Goal: Task Accomplishment & Management: Use online tool/utility

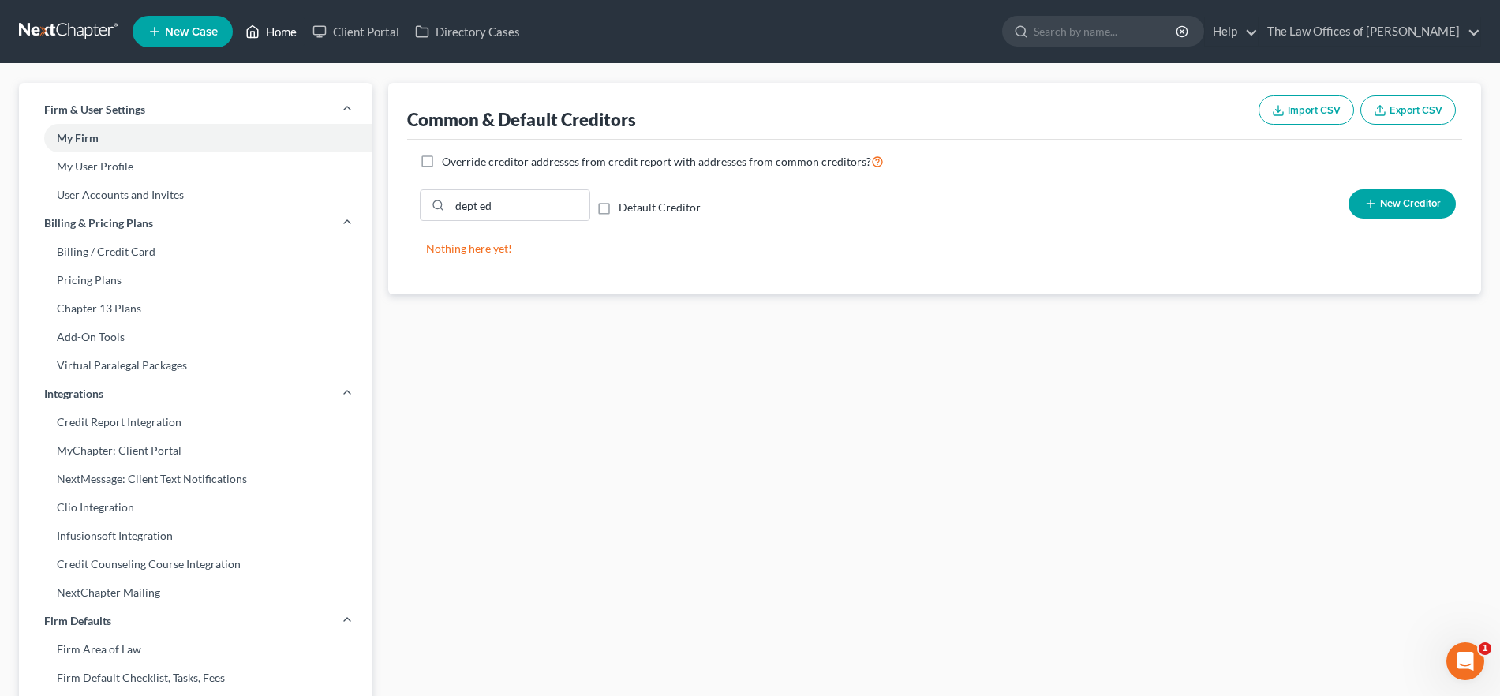
click at [269, 28] on link "Home" at bounding box center [271, 31] width 67 height 28
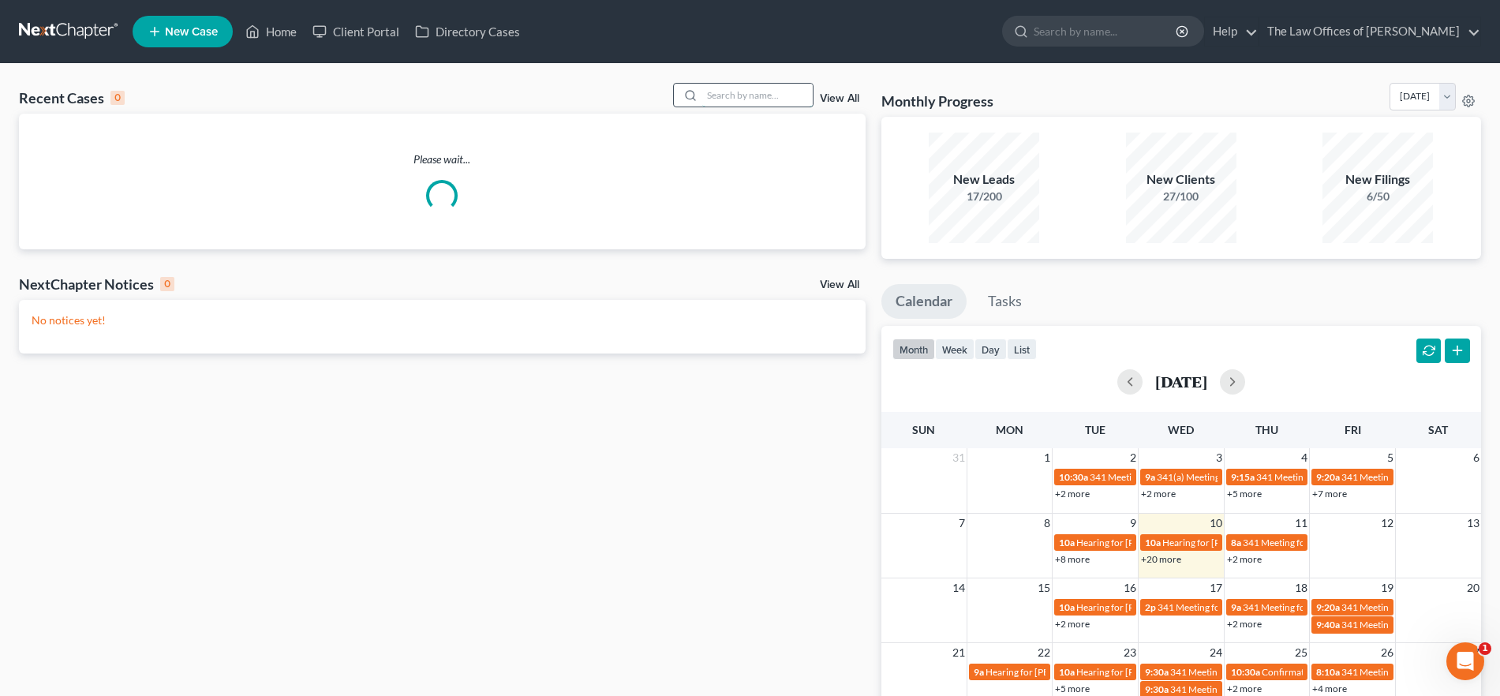
click at [769, 91] on input "search" at bounding box center [757, 95] width 110 height 23
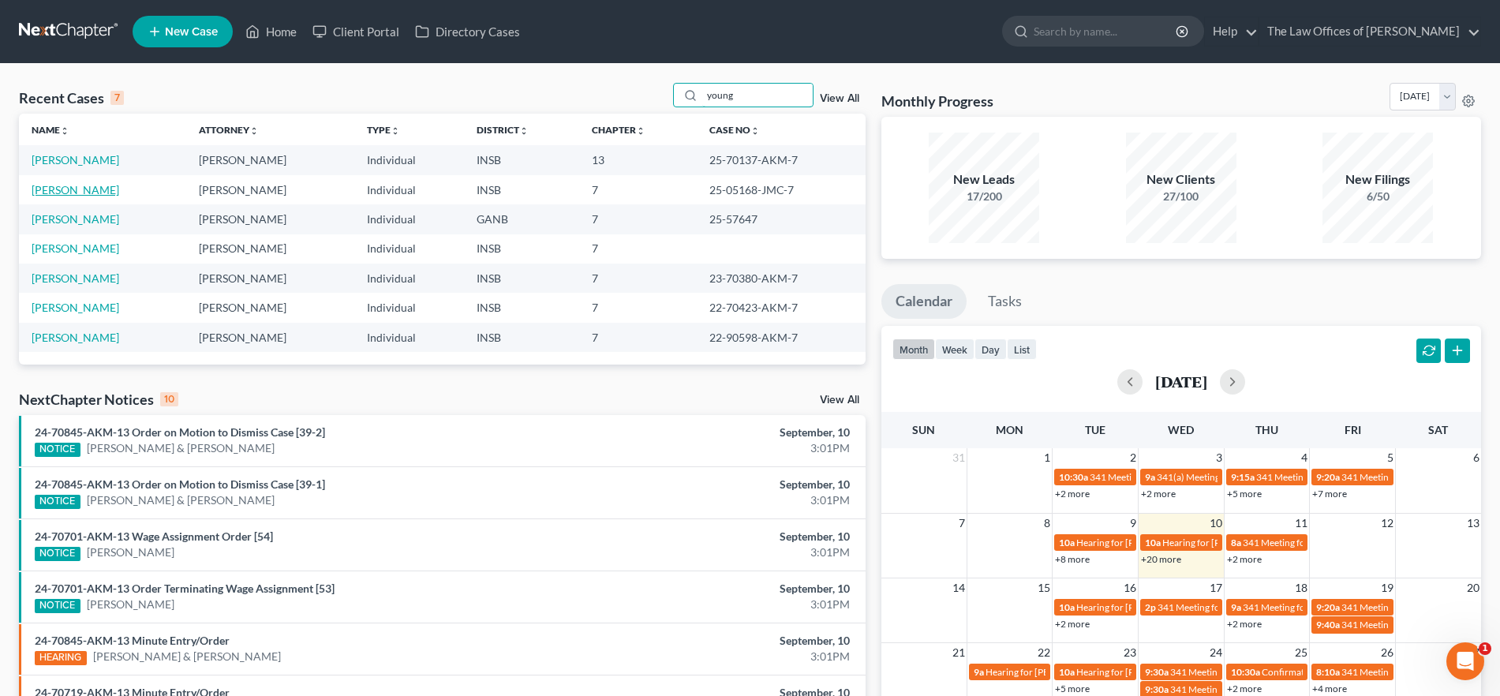
type input "young"
click at [93, 189] on link "[PERSON_NAME]" at bounding box center [76, 189] width 88 height 13
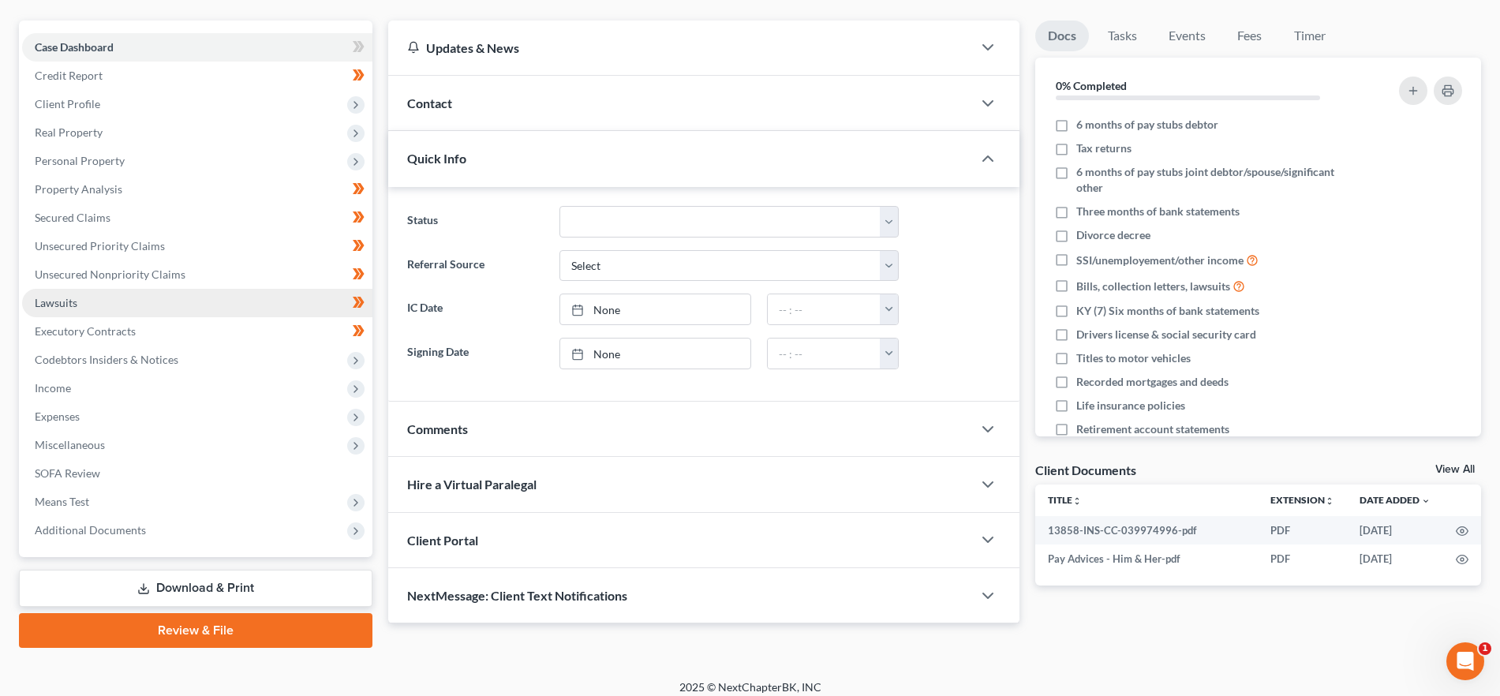
scroll to position [143, 0]
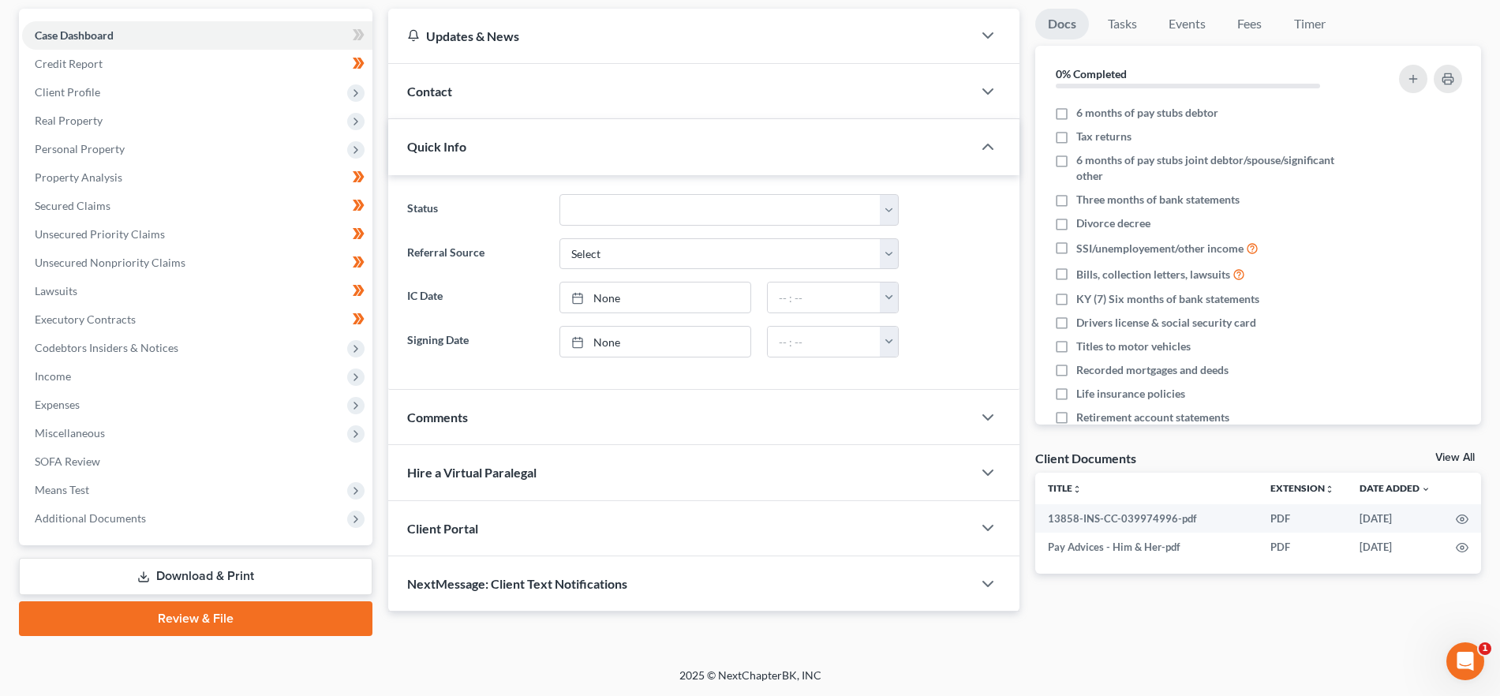
click at [208, 564] on link "Download & Print" at bounding box center [196, 576] width 354 height 37
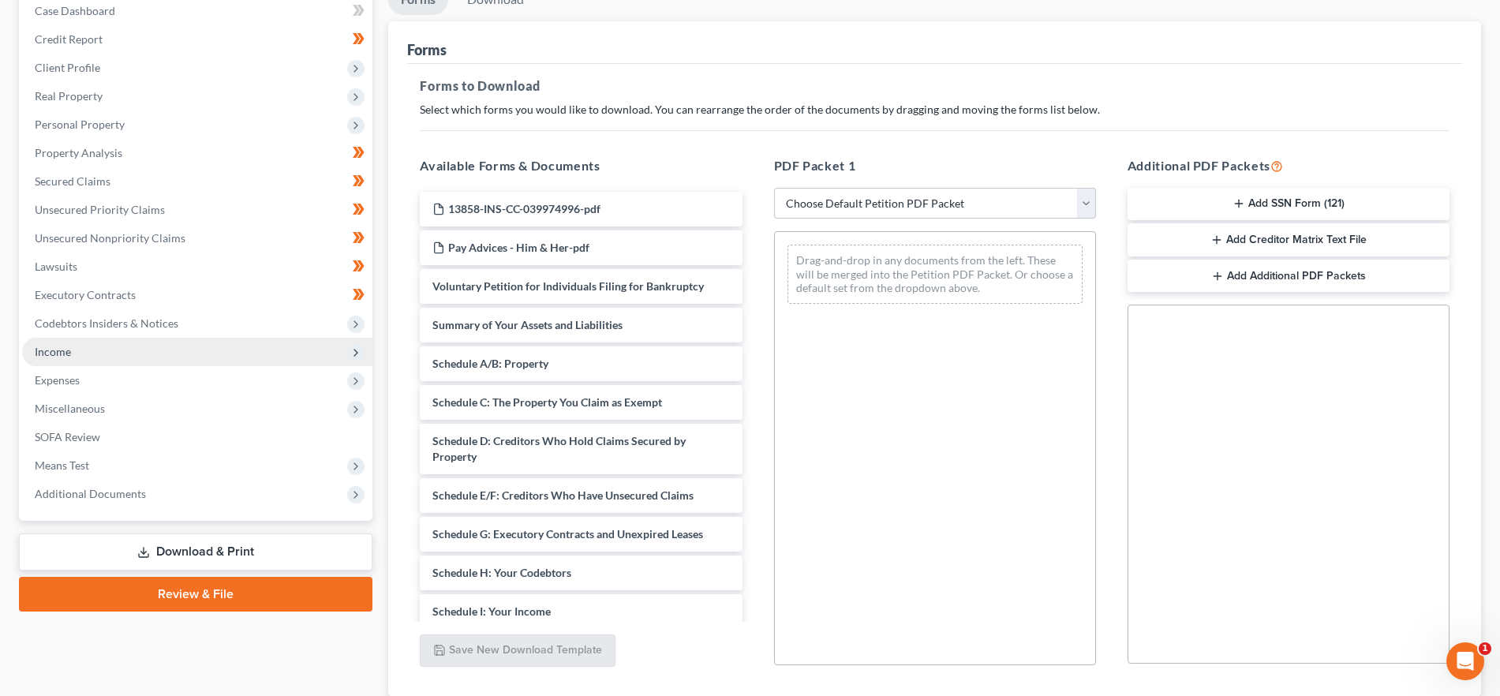
scroll to position [279, 0]
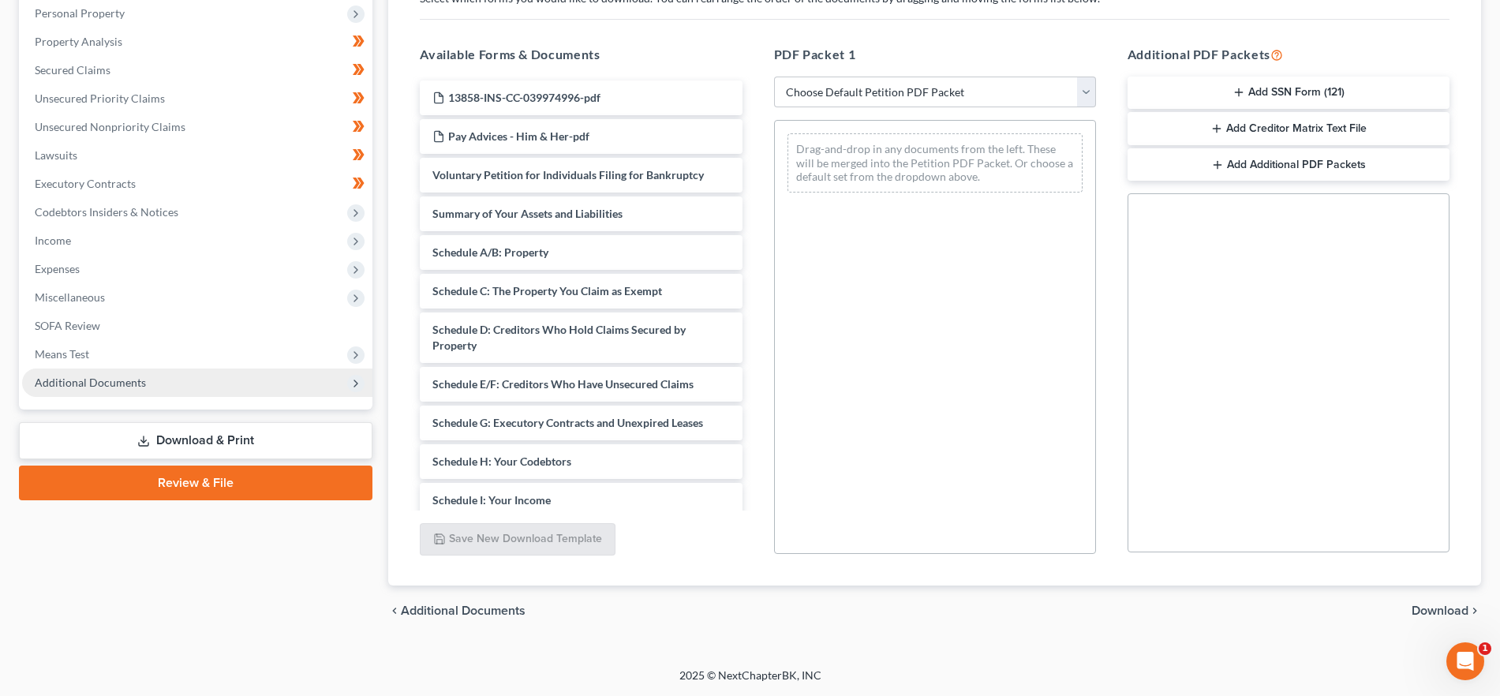
click at [114, 373] on span "Additional Documents" at bounding box center [197, 383] width 350 height 28
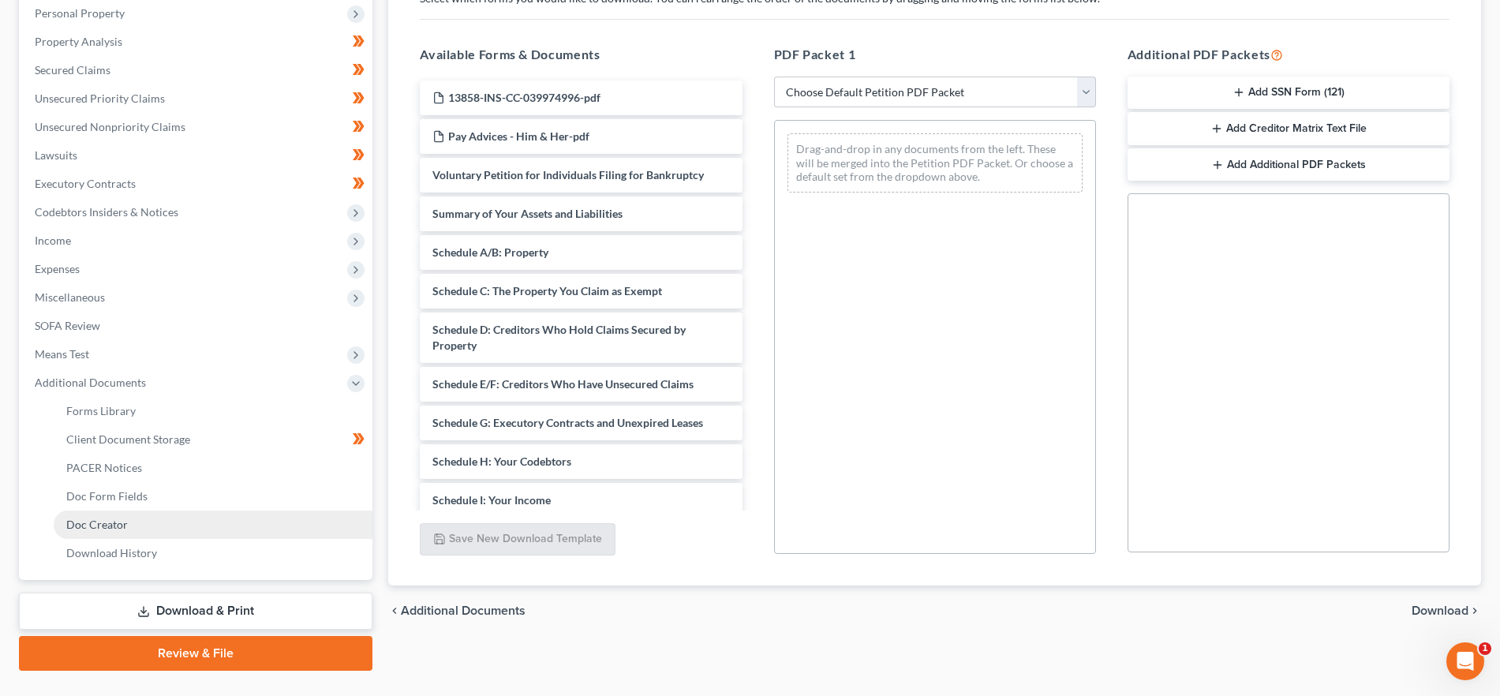
click at [118, 519] on span "Doc Creator" at bounding box center [97, 524] width 62 height 13
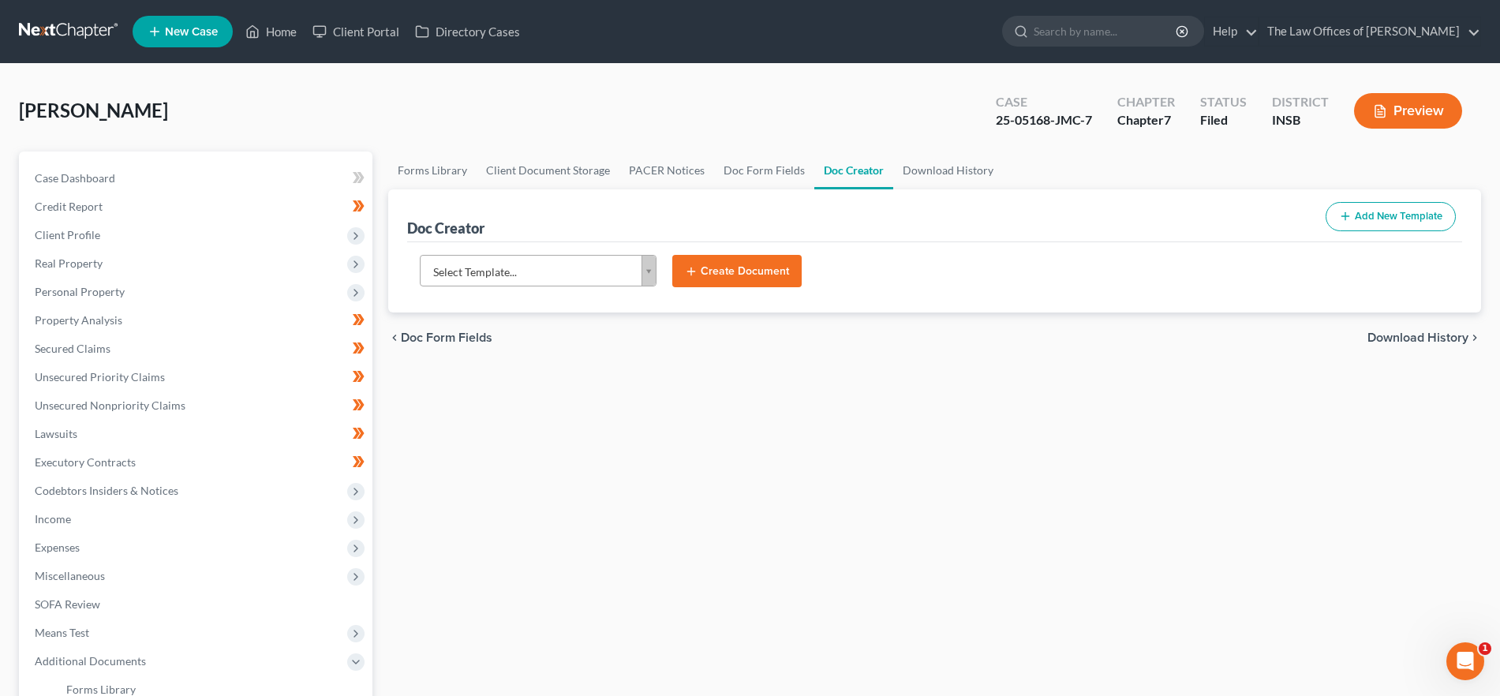
click at [560, 276] on body "Home New Case Client Portal Directory Cases The Law Offices of [PERSON_NAME] [P…" at bounding box center [750, 504] width 1500 height 1009
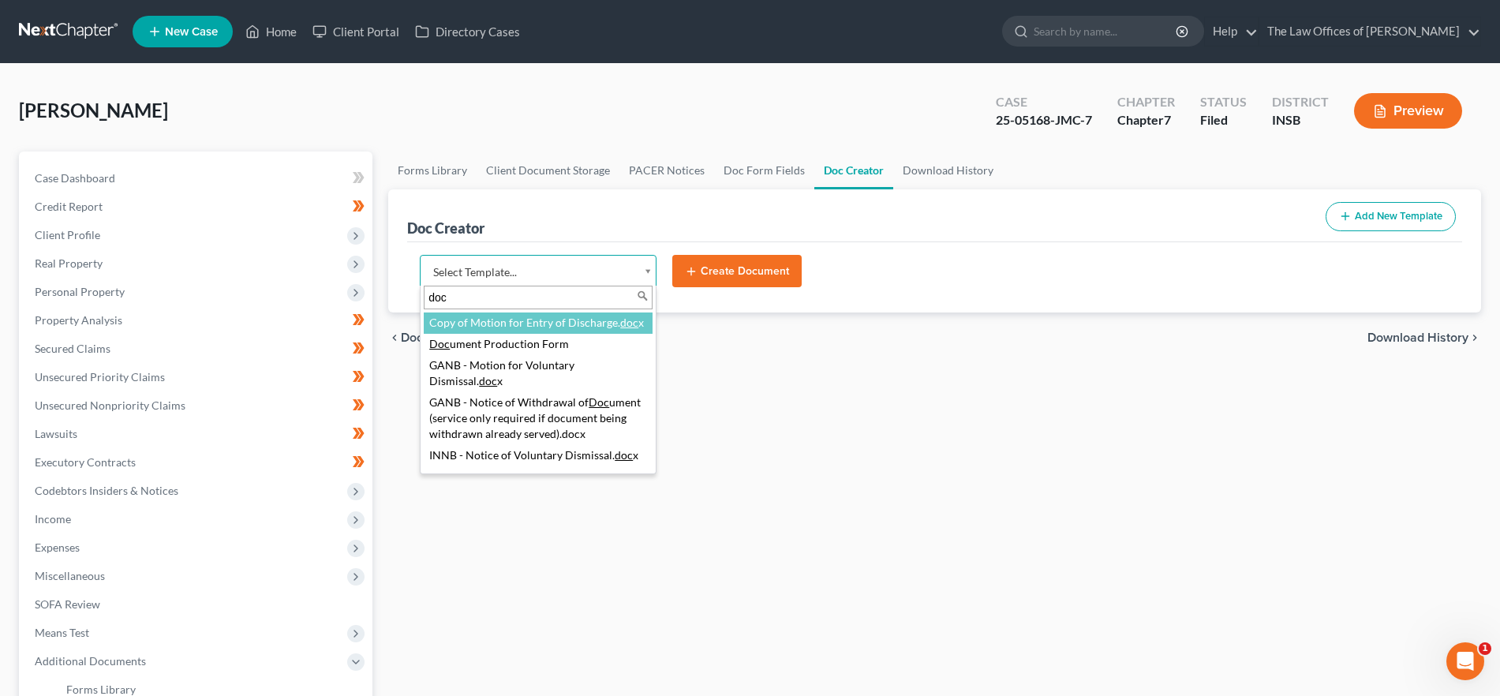
type input "doc"
select select "107918"
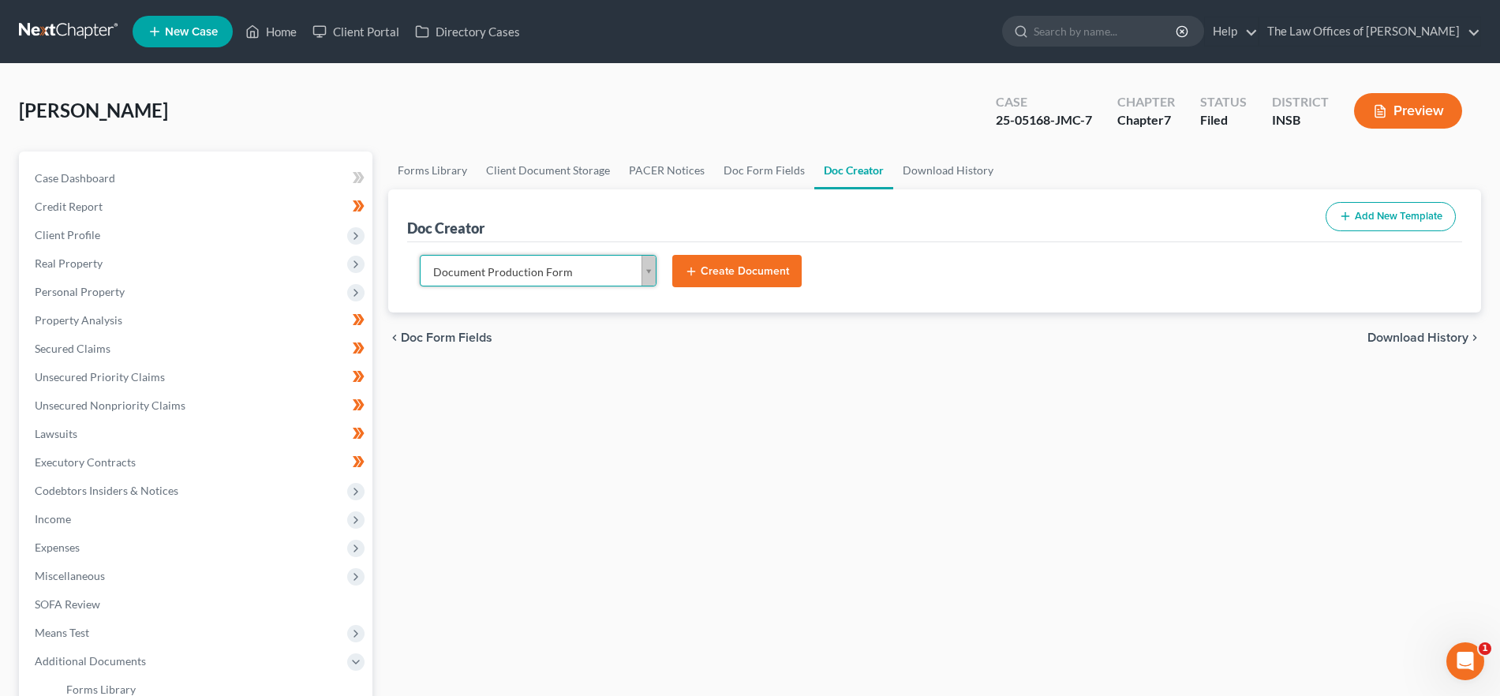
click at [764, 264] on button "Create Document" at bounding box center [736, 271] width 129 height 33
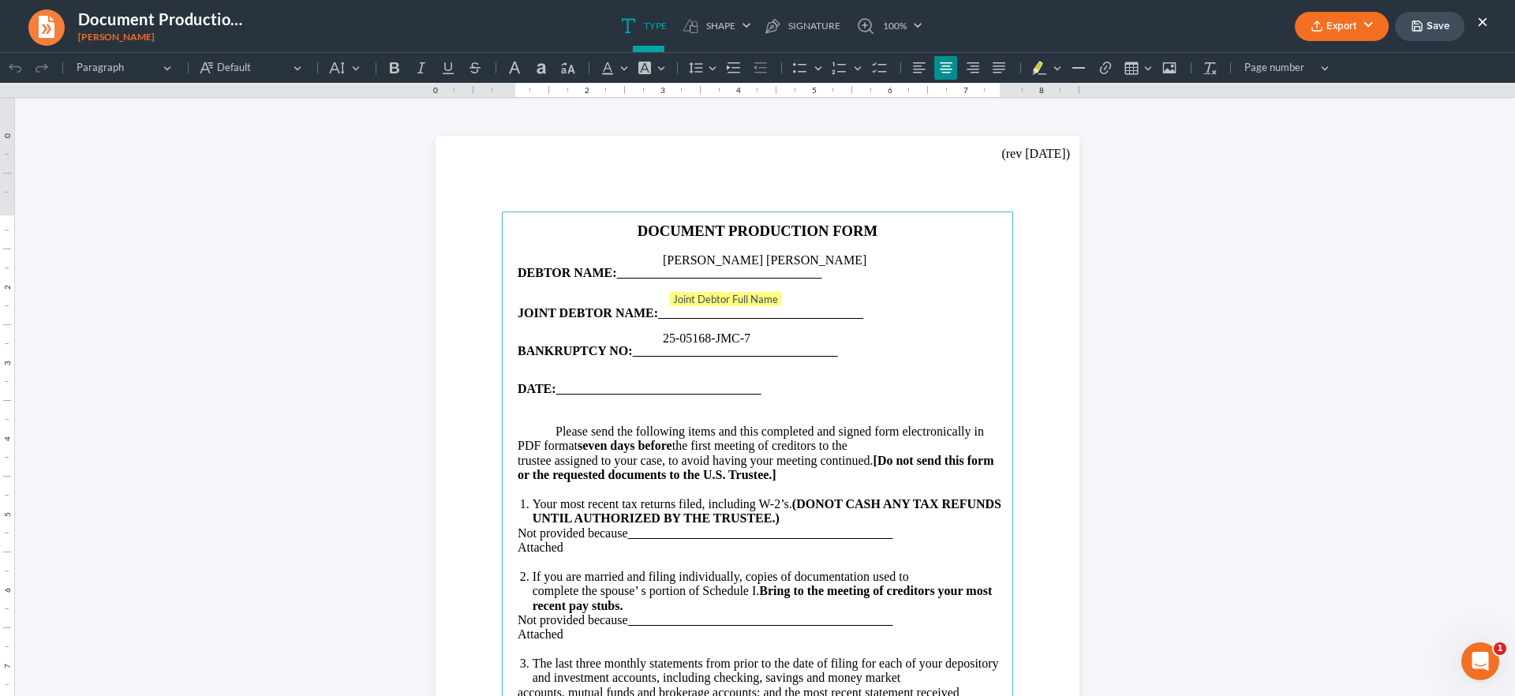
click at [1350, 23] on button "Export" at bounding box center [1342, 26] width 94 height 29
click at [1345, 68] on link "PDF" at bounding box center [1340, 63] width 122 height 27
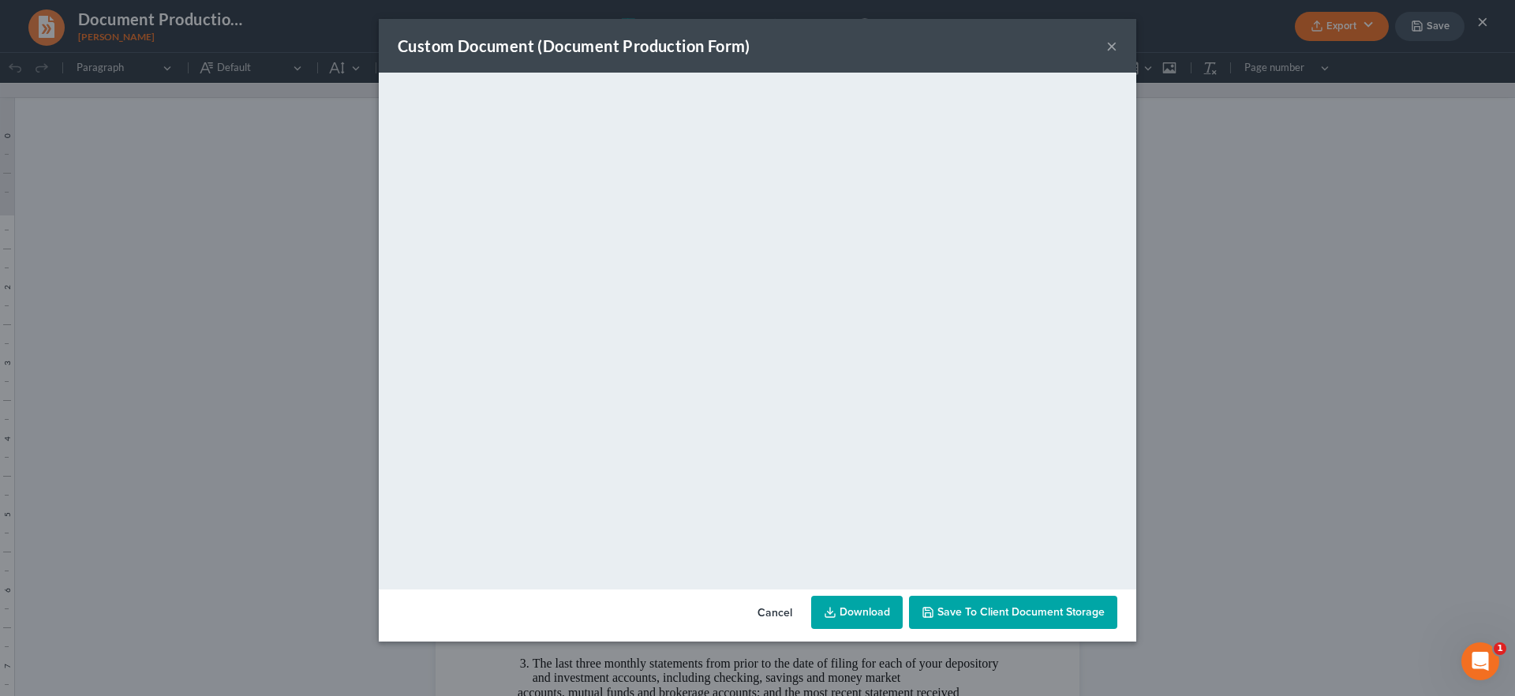
click at [1110, 43] on button "×" at bounding box center [1111, 45] width 11 height 19
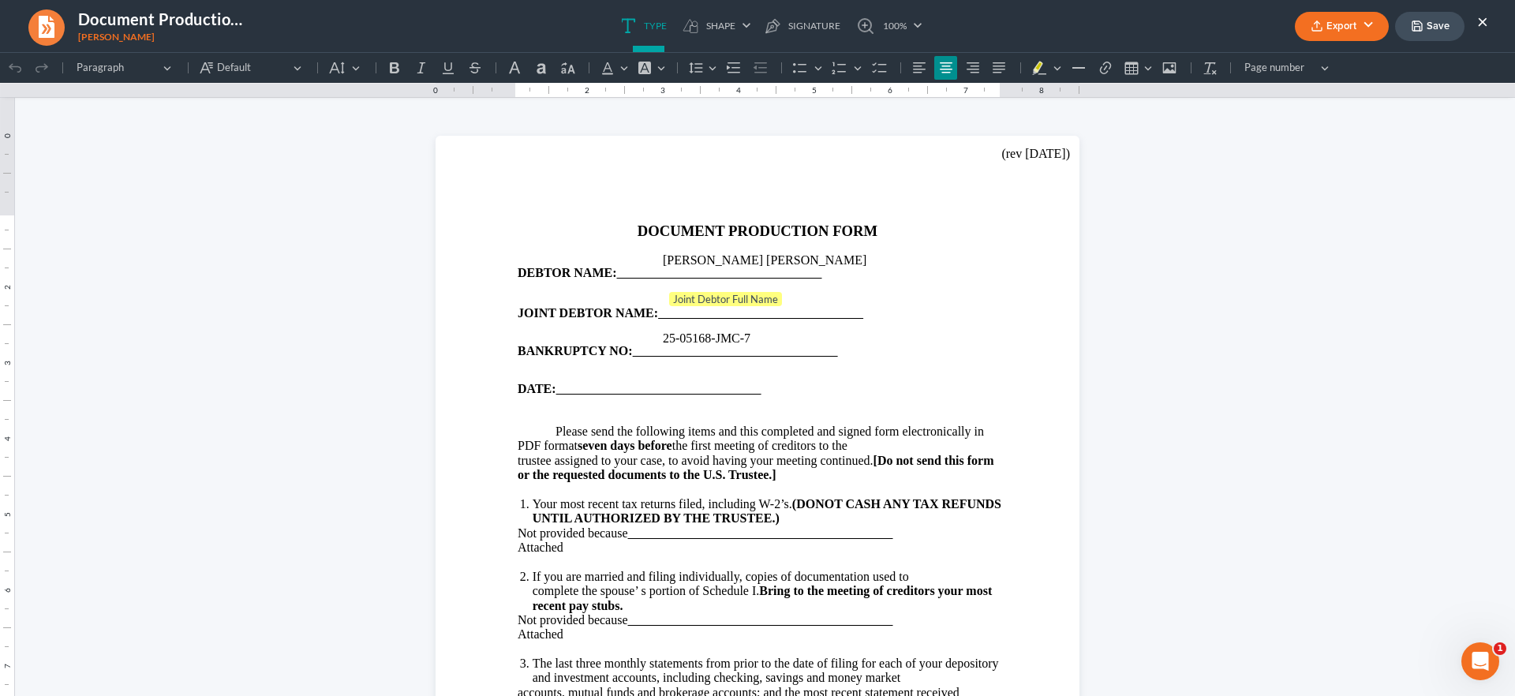
click at [1444, 24] on button "Save" at bounding box center [1429, 26] width 69 height 29
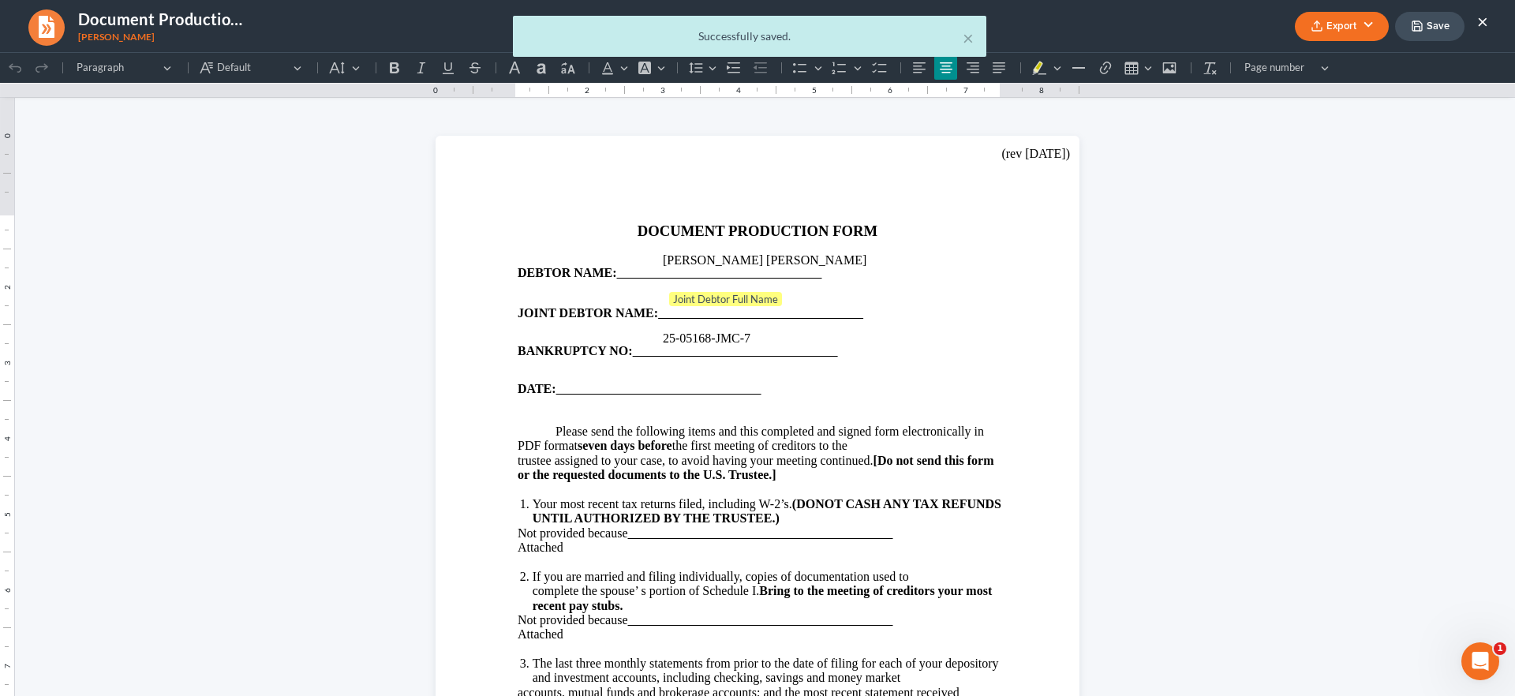
click at [1487, 22] on div "× Successfully saved." at bounding box center [749, 40] width 1515 height 49
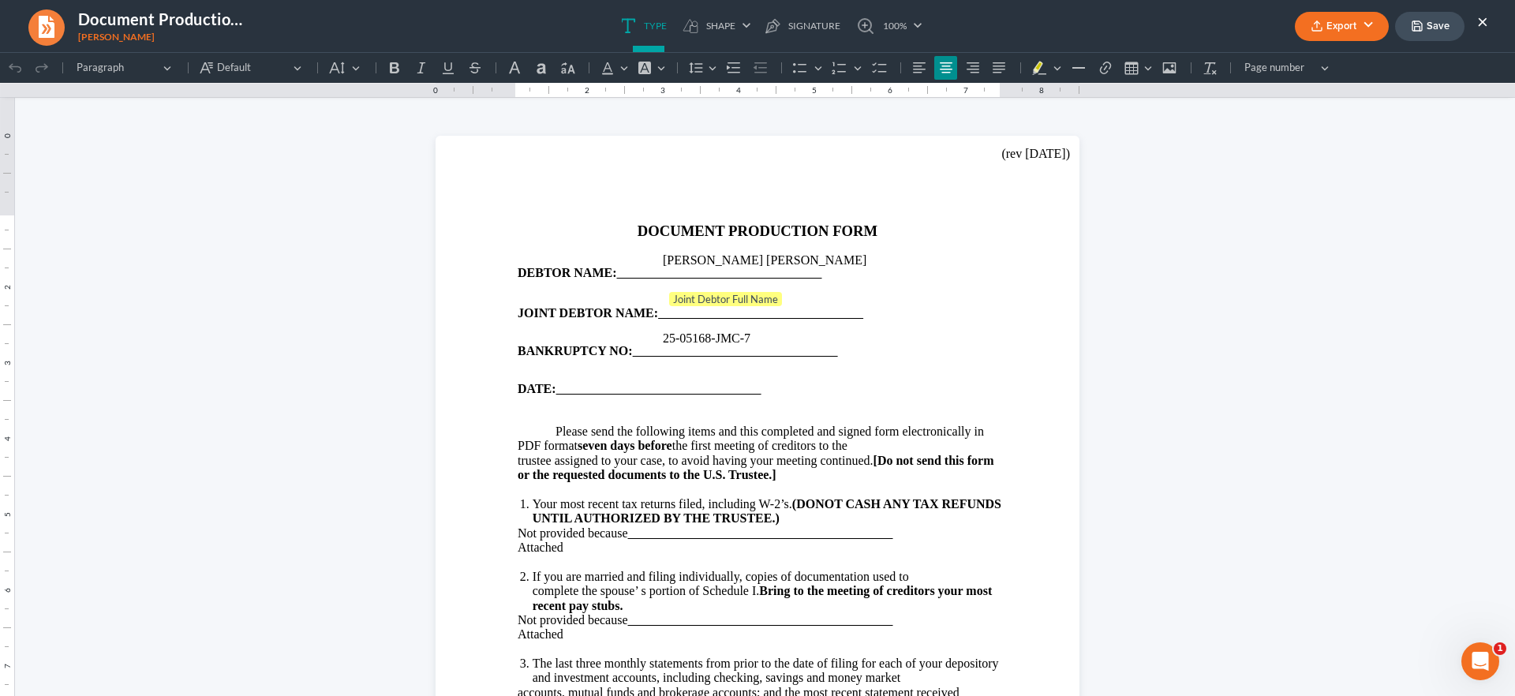
click at [1490, 17] on div "Export PDF Word Client Doc Storage Save ×" at bounding box center [1391, 26] width 225 height 34
click at [1483, 17] on button "×" at bounding box center [1482, 21] width 11 height 19
